Goal: Information Seeking & Learning: Learn about a topic

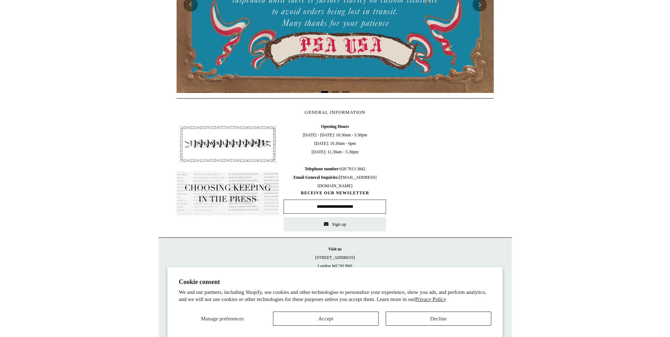
scroll to position [236, 0]
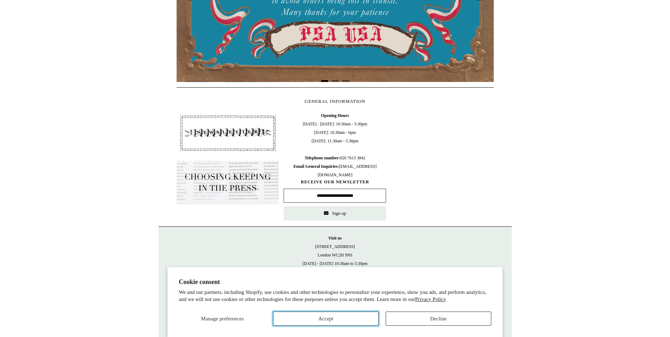
click at [326, 316] on button "Accept" at bounding box center [326, 319] width 106 height 14
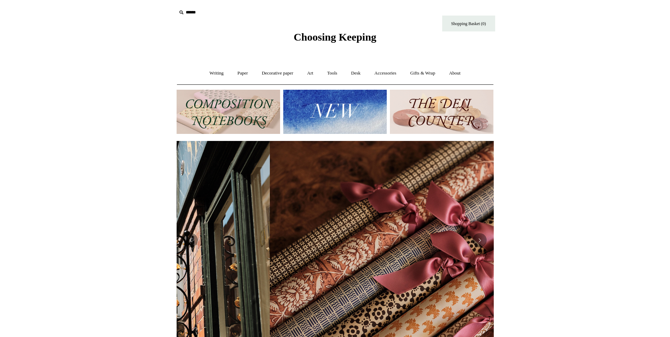
scroll to position [0, 634]
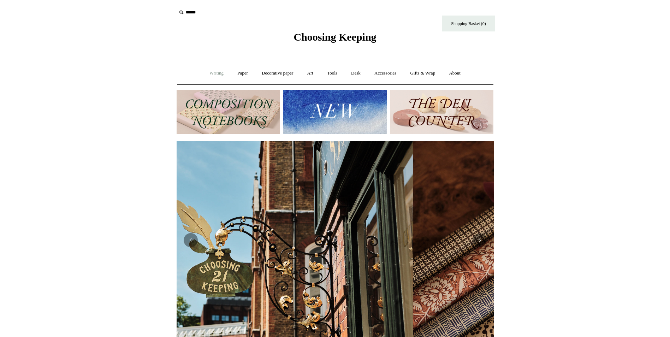
click at [213, 71] on link "Writing +" at bounding box center [216, 73] width 27 height 19
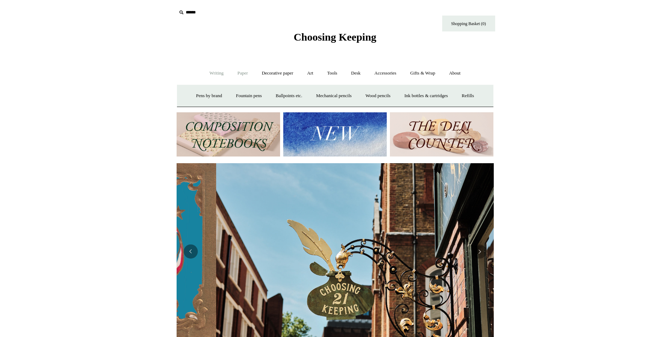
scroll to position [0, 317]
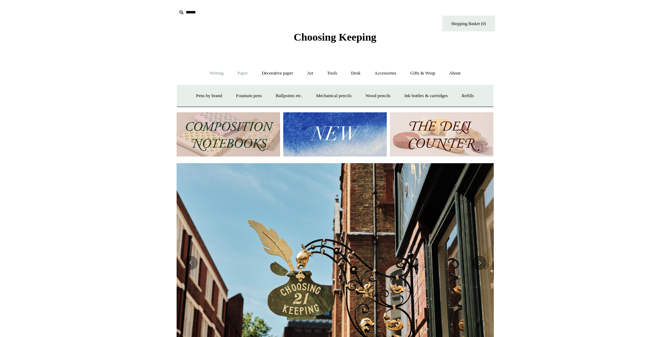
click at [239, 72] on link "Paper +" at bounding box center [242, 73] width 23 height 19
click at [311, 71] on link "Art +" at bounding box center [310, 73] width 19 height 19
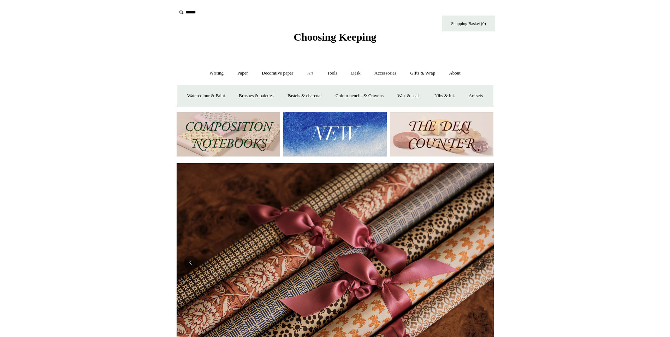
scroll to position [0, 634]
click at [387, 72] on link "Accessories +" at bounding box center [385, 73] width 35 height 19
click at [391, 94] on link "Books" at bounding box center [389, 96] width 24 height 19
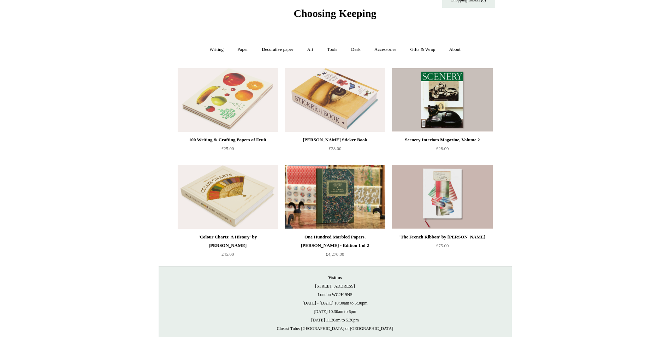
scroll to position [35, 0]
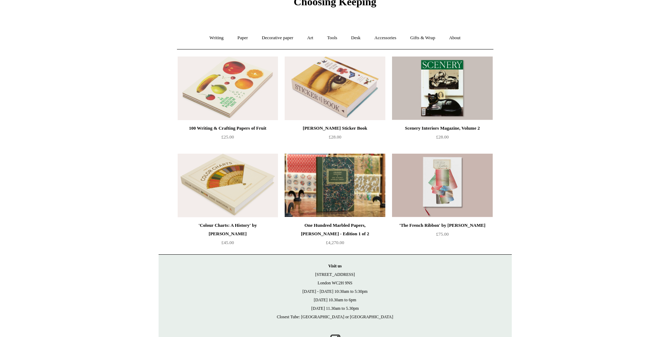
click at [434, 81] on img at bounding box center [442, 89] width 100 height 64
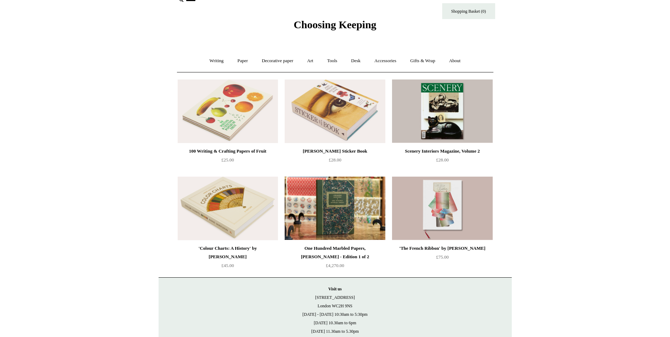
scroll to position [0, 0]
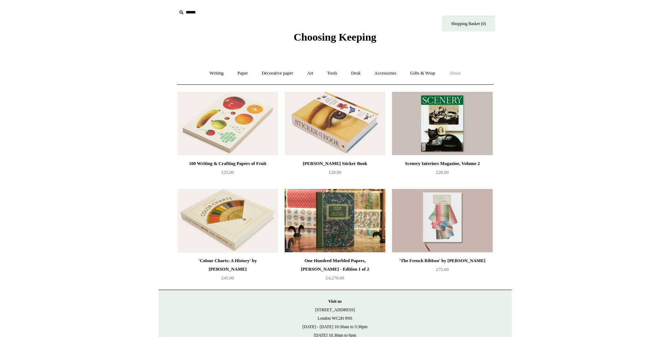
click at [459, 71] on link "About +" at bounding box center [455, 73] width 24 height 19
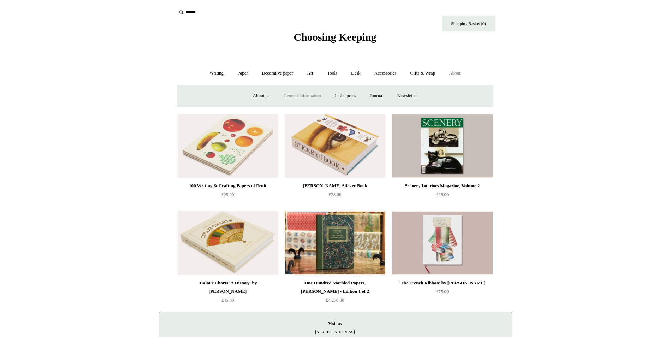
click at [303, 94] on link "General Information" at bounding box center [302, 96] width 50 height 19
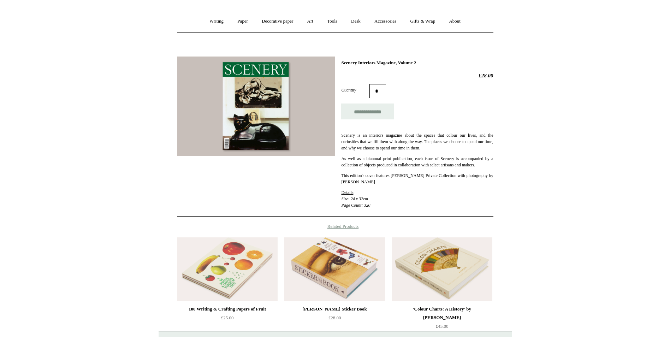
scroll to position [35, 0]
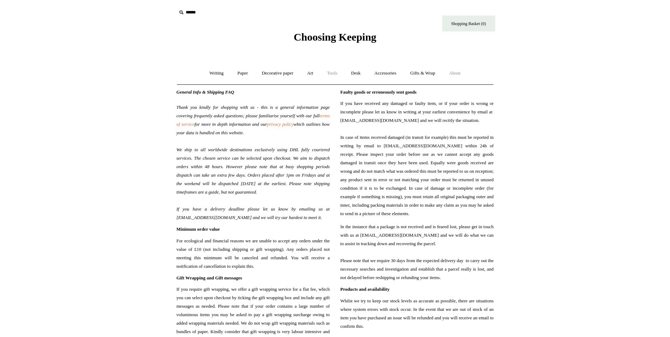
click at [334, 73] on link "Tools +" at bounding box center [332, 73] width 23 height 19
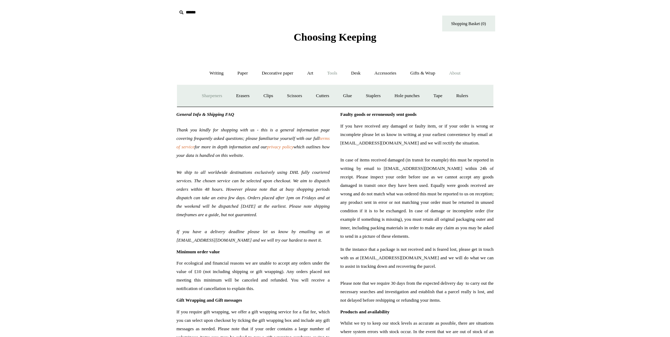
click at [212, 96] on link "Sharpeners" at bounding box center [211, 96] width 33 height 19
click at [394, 73] on link "Accessories +" at bounding box center [385, 73] width 35 height 19
click at [356, 71] on link "Desk +" at bounding box center [356, 73] width 22 height 19
click at [235, 70] on link "Paper +" at bounding box center [242, 73] width 23 height 19
click at [330, 97] on link "Sketchbooks +" at bounding box center [325, 96] width 36 height 19
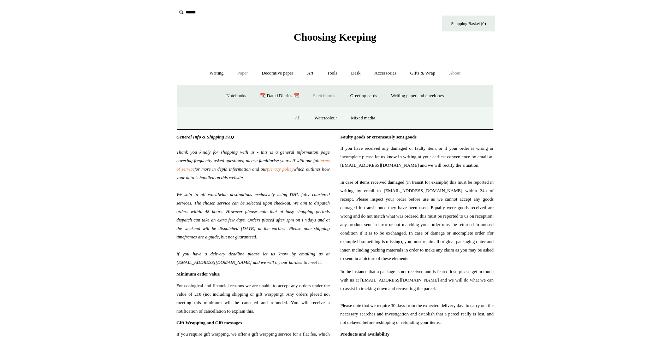
click at [296, 115] on link "All" at bounding box center [297, 118] width 19 height 19
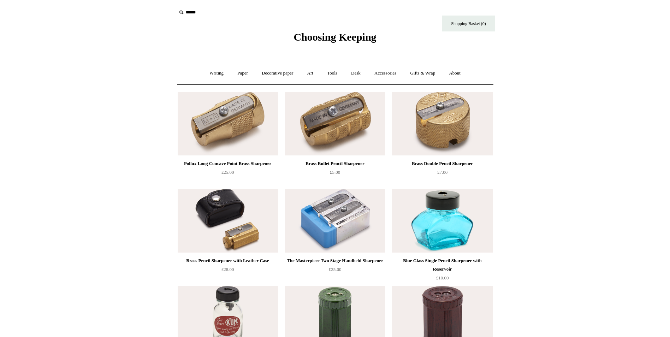
click at [227, 118] on img at bounding box center [228, 124] width 100 height 64
click at [346, 113] on img at bounding box center [335, 124] width 100 height 64
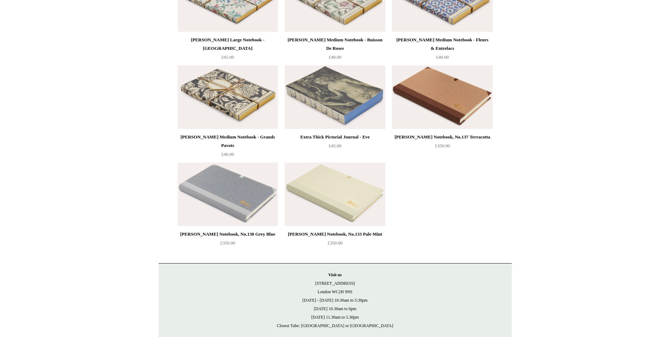
scroll to position [1132, 0]
